Goal: Information Seeking & Learning: Learn about a topic

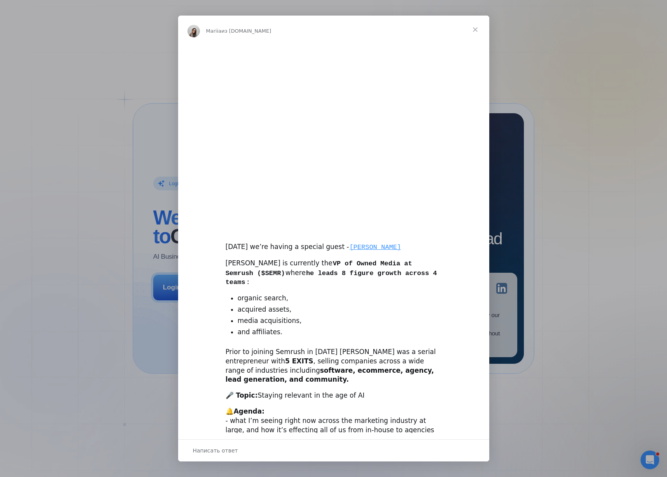
click at [113, 207] on div "Мессенджер Intercom" at bounding box center [333, 238] width 667 height 477
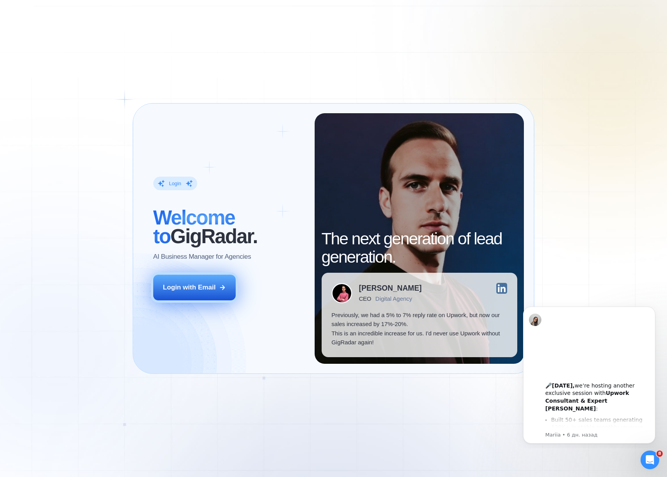
click at [190, 294] on button "Login with Email" at bounding box center [194, 288] width 83 height 26
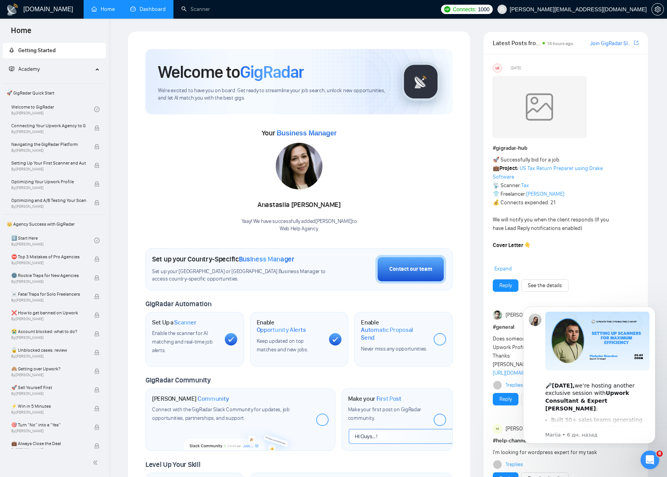
click at [148, 7] on link "Dashboard" at bounding box center [147, 9] width 35 height 7
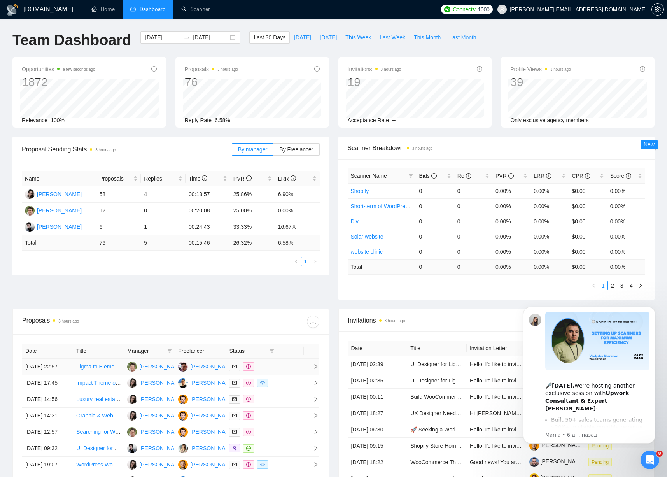
click at [104, 375] on td "Figma to Elementor Builder Conversion Expert Needed" at bounding box center [98, 367] width 51 height 16
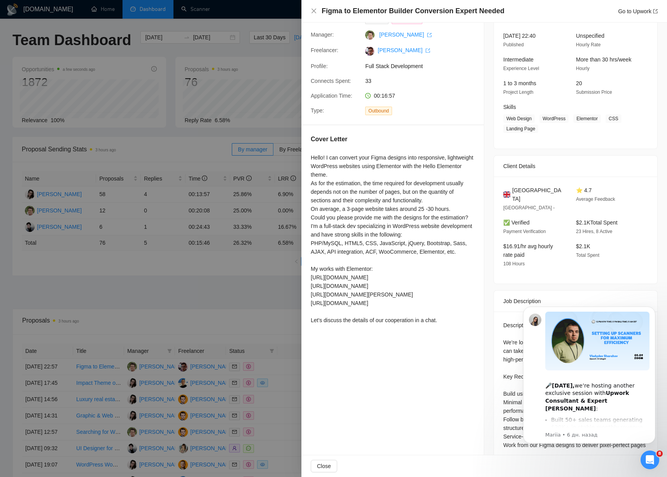
scroll to position [50, 0]
click at [218, 284] on div at bounding box center [333, 238] width 667 height 477
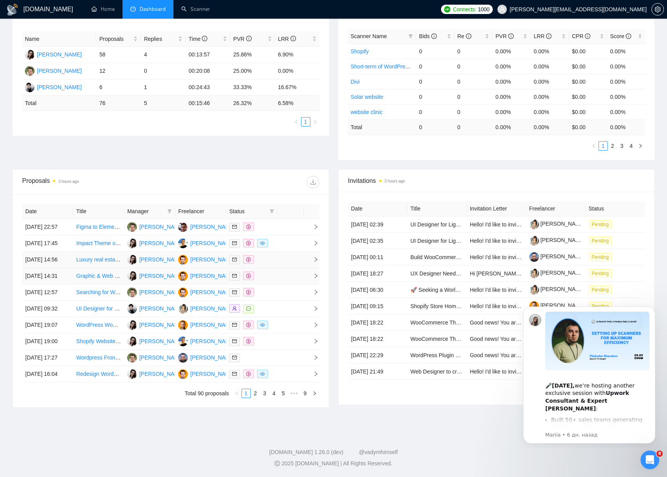
scroll to position [157, 0]
click at [283, 334] on td at bounding box center [290, 325] width 26 height 16
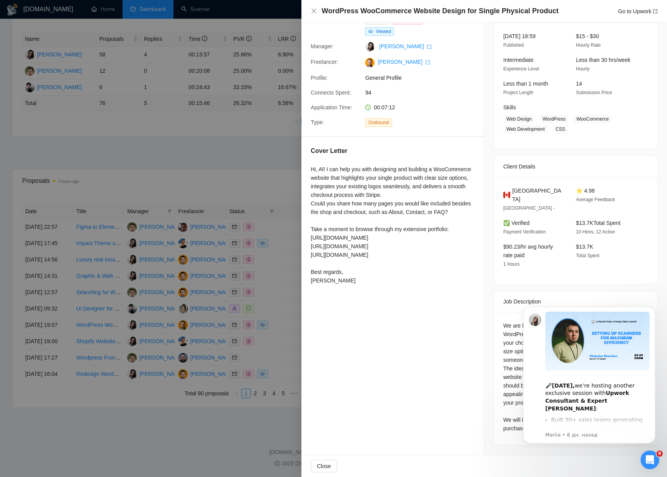
scroll to position [39, 0]
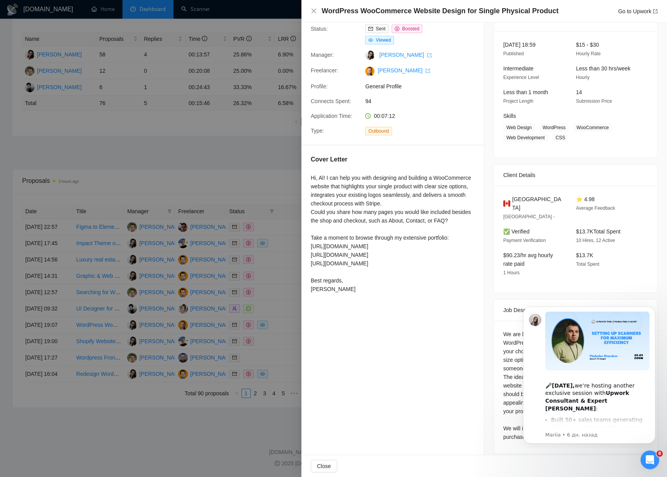
click at [185, 281] on div at bounding box center [333, 238] width 667 height 477
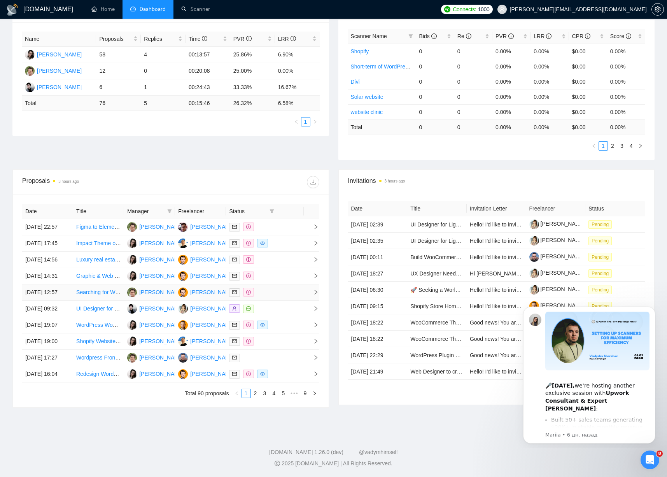
click at [276, 301] on td at bounding box center [251, 292] width 51 height 16
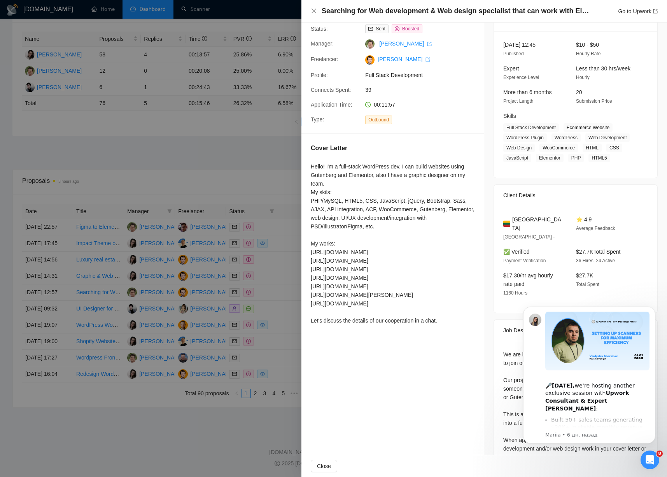
click at [170, 307] on div at bounding box center [333, 238] width 667 height 477
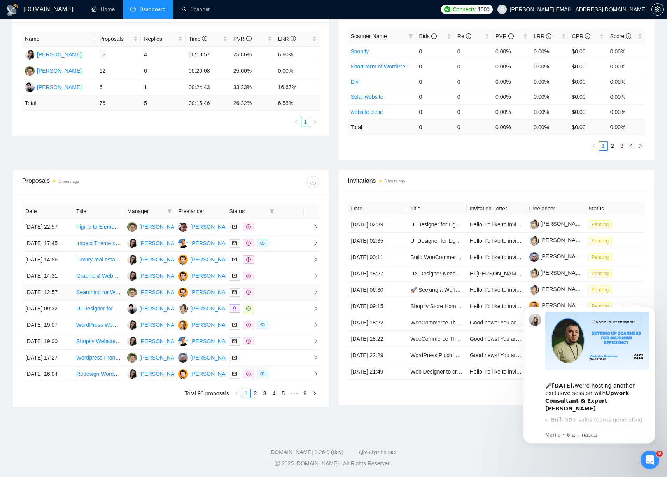
scroll to position [214, 0]
click at [274, 350] on td at bounding box center [251, 358] width 51 height 16
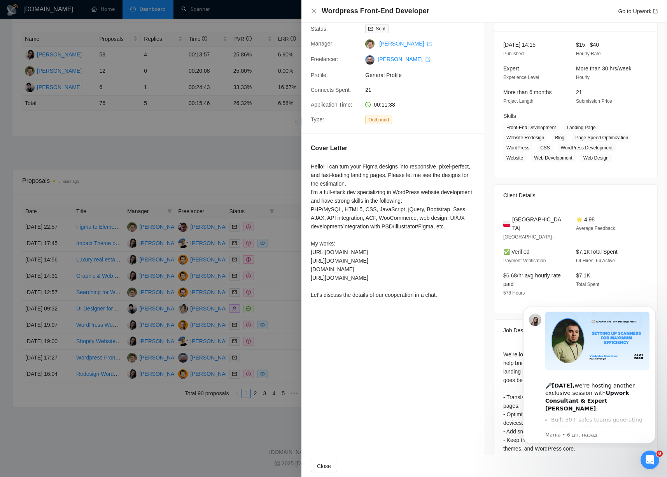
click at [259, 349] on div at bounding box center [333, 238] width 667 height 477
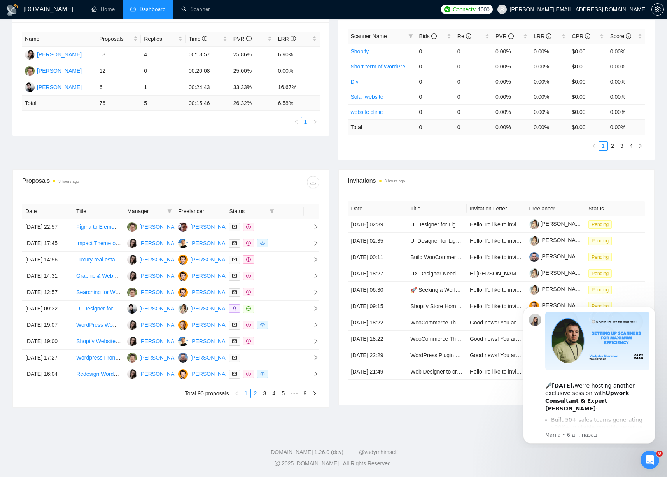
click at [256, 394] on link "2" at bounding box center [255, 393] width 9 height 9
